Goal: Task Accomplishment & Management: Use online tool/utility

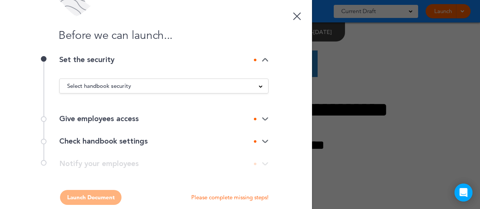
click at [262, 119] on img at bounding box center [265, 119] width 7 height 5
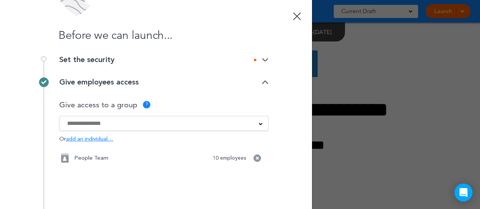
click at [94, 139] on span "add an individual…" at bounding box center [89, 140] width 47 height 6
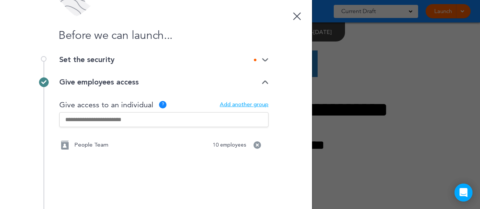
click at [106, 120] on input "text" at bounding box center [163, 119] width 209 height 15
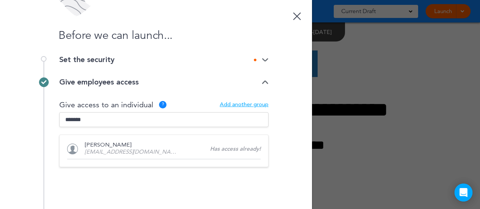
type input "*******"
click at [115, 145] on div "[PERSON_NAME] [EMAIL_ADDRESS][DOMAIN_NAME]" at bounding box center [163, 151] width 209 height 33
click at [115, 153] on div "[PERSON_NAME] [EMAIL_ADDRESS][DOMAIN_NAME]" at bounding box center [163, 151] width 209 height 33
click at [121, 178] on div "[PERSON_NAME] [EMAIL_ADDRESS][DOMAIN_NAME] People Team 10 employees Would you l…" at bounding box center [163, 176] width 209 height 82
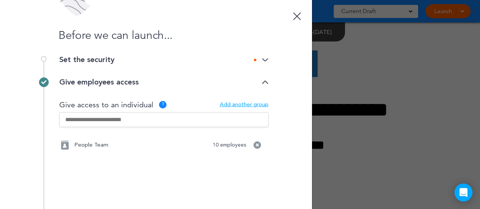
click at [93, 148] on p "People Team" at bounding box center [91, 146] width 34 height 6
click at [115, 125] on input "text" at bounding box center [163, 119] width 209 height 15
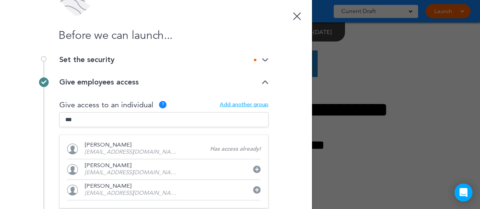
type input "***"
click at [129, 150] on div "[PERSON_NAME] [EMAIL_ADDRESS][DOMAIN_NAME] [PERSON_NAME] [EMAIL_ADDRESS][DOMAIN…" at bounding box center [163, 172] width 209 height 74
click at [290, 125] on div "Before we can launch... Set the security Select handbook security Public link P…" at bounding box center [156, 104] width 312 height 209
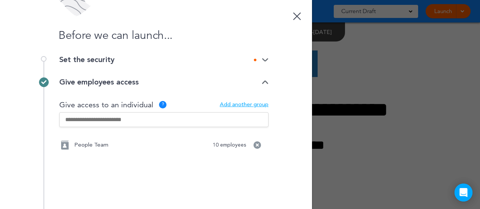
click at [91, 148] on p "People Team" at bounding box center [91, 146] width 34 height 6
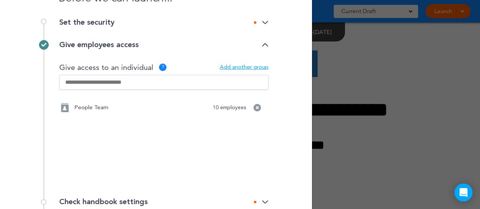
scroll to position [109, 0]
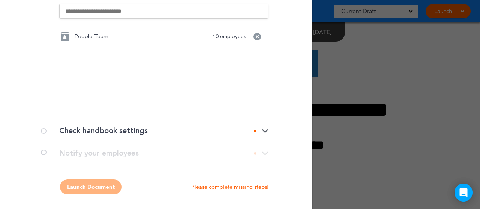
click at [258, 129] on div at bounding box center [261, 131] width 15 height 5
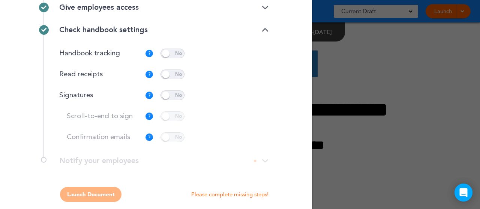
scroll to position [0, 0]
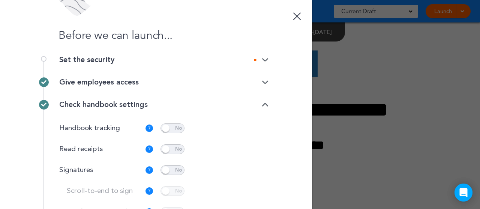
click at [263, 62] on img at bounding box center [265, 60] width 7 height 5
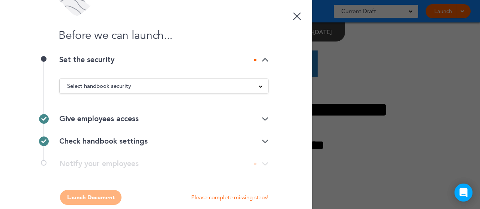
click at [217, 89] on div "Select handbook security" at bounding box center [164, 86] width 208 height 8
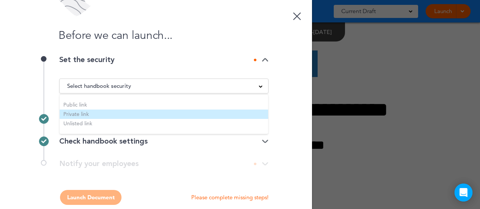
click at [176, 114] on li "Private link" at bounding box center [164, 114] width 208 height 9
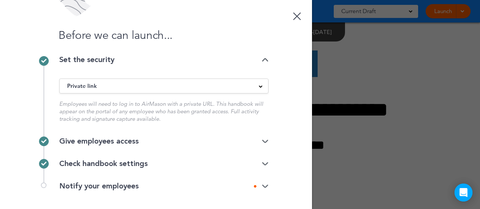
scroll to position [33, 0]
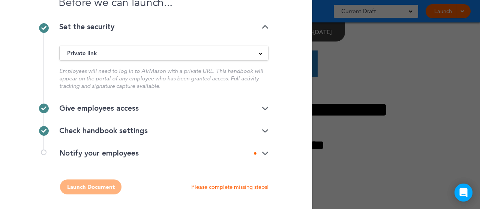
click at [262, 153] on img at bounding box center [265, 153] width 7 height 5
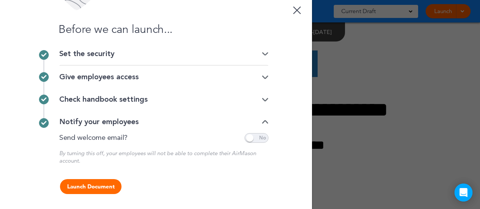
scroll to position [5, 0]
click at [108, 187] on button "Launch Document" at bounding box center [90, 187] width 61 height 15
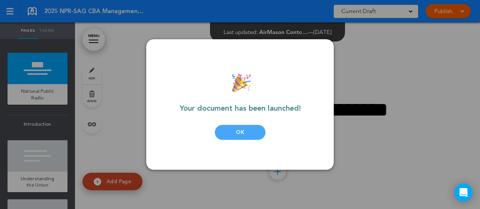
click at [229, 133] on div "OK" at bounding box center [240, 132] width 51 height 15
